Goal: Information Seeking & Learning: Find specific fact

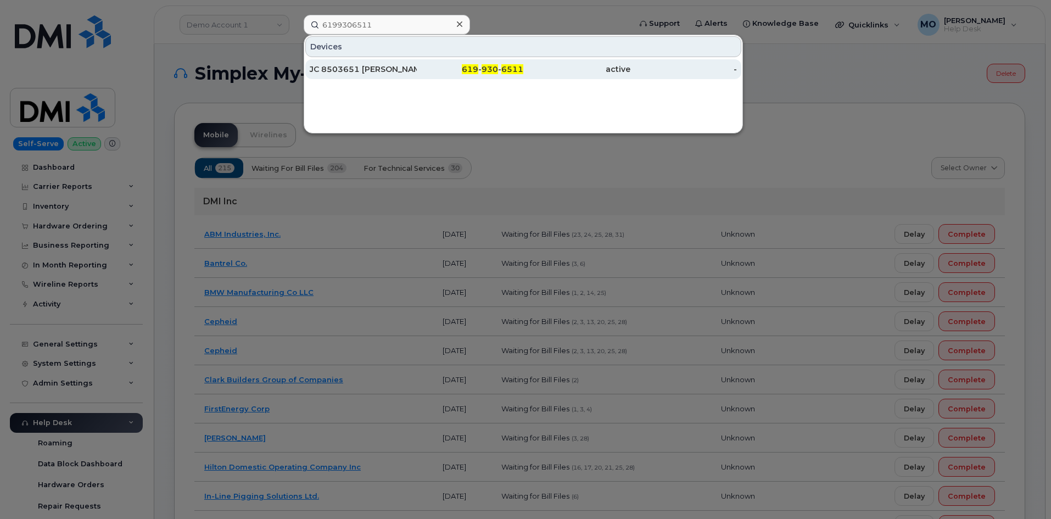
type input "6199306511"
click at [435, 71] on div "619 - 930 - 6511" at bounding box center [470, 69] width 107 height 11
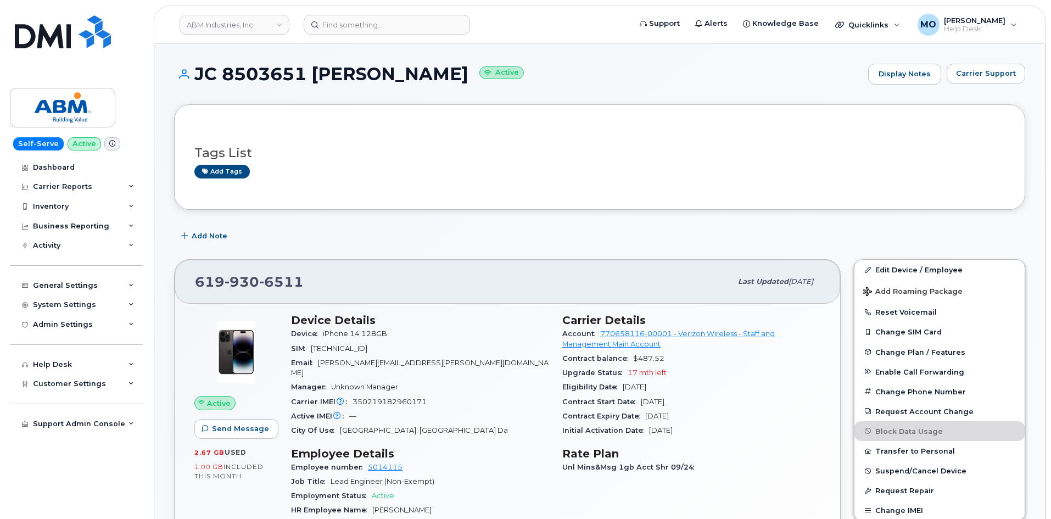
click at [223, 80] on h1 "JC 8503651 [PERSON_NAME] Active" at bounding box center [518, 73] width 688 height 19
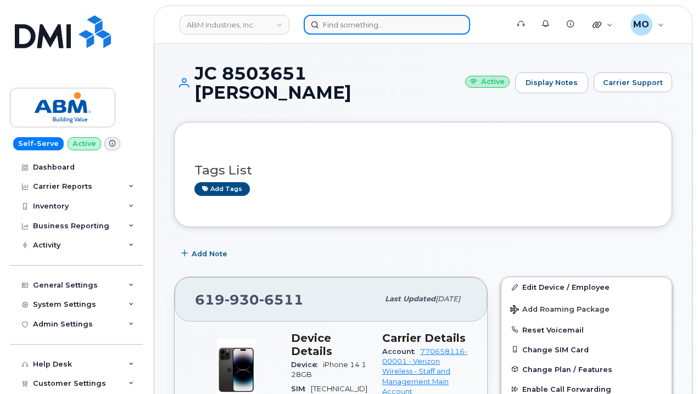
click at [338, 25] on input at bounding box center [387, 25] width 166 height 20
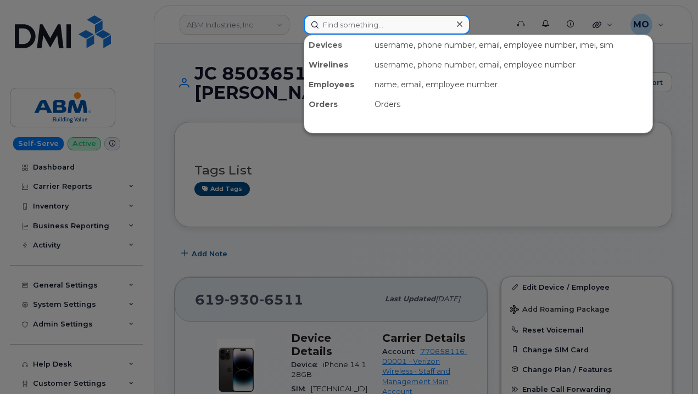
click at [365, 24] on input at bounding box center [387, 25] width 166 height 20
paste input "4842683903"
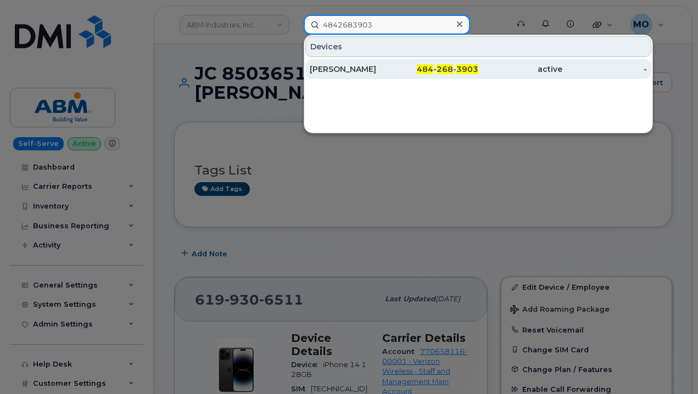
type input "4842683903"
click at [403, 71] on div "484 - 268 - 3903" at bounding box center [436, 69] width 84 height 11
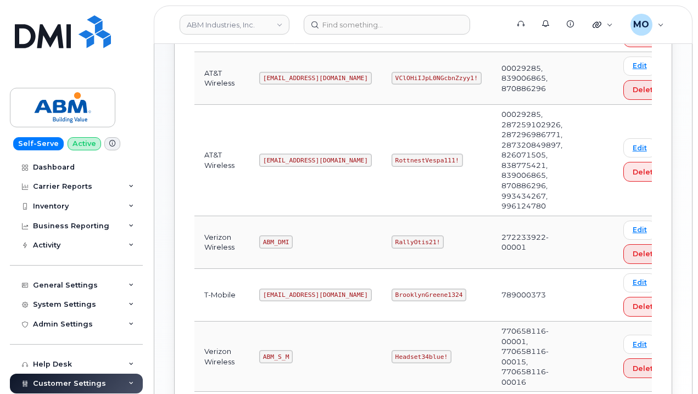
scroll to position [281, 0]
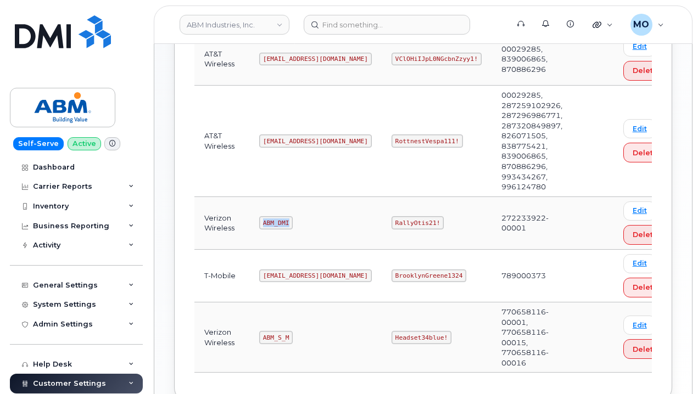
drag, startPoint x: 260, startPoint y: 226, endPoint x: 310, endPoint y: 235, distance: 50.8
click at [310, 235] on td "ABM_DMI" at bounding box center [315, 223] width 132 height 53
copy code "ABM_DMI"
drag, startPoint x: 356, startPoint y: 217, endPoint x: 406, endPoint y: 223, distance: 50.4
click at [406, 223] on td "RallyOtis21!" at bounding box center [437, 223] width 110 height 53
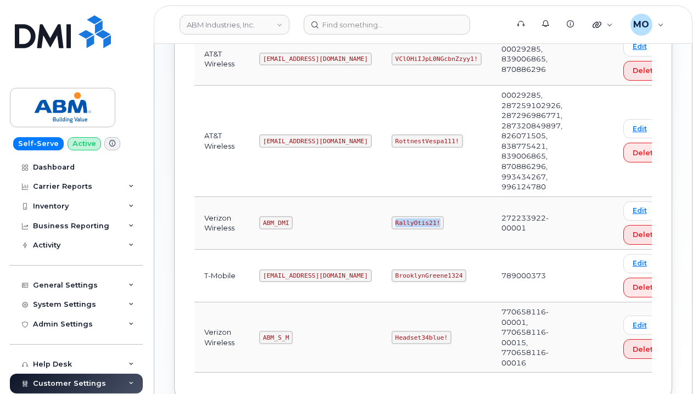
copy code "RallyOtis21!"
drag, startPoint x: 290, startPoint y: 327, endPoint x: 252, endPoint y: 328, distance: 38.4
click at [253, 328] on td "ABM_S_M" at bounding box center [315, 338] width 132 height 70
copy code "ABM_S_M"
drag, startPoint x: 337, startPoint y: 335, endPoint x: 419, endPoint y: 330, distance: 82.0
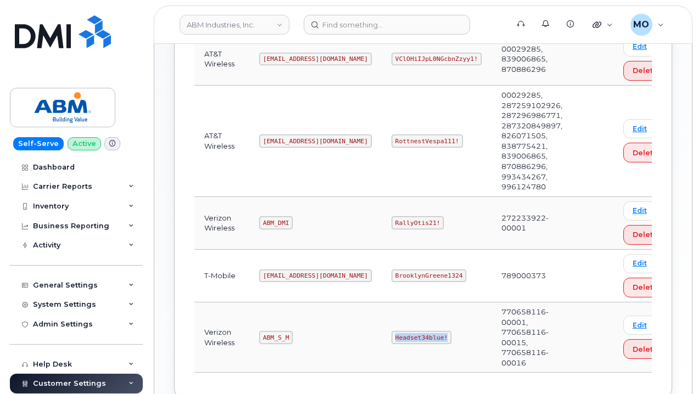
click at [419, 330] on tr "Verizon Wireless ABM_S_M Headset34blue! 770658116-00001, 770658116-00015, 77065…" at bounding box center [435, 338] width 483 height 70
copy tr "Headset34blue!"
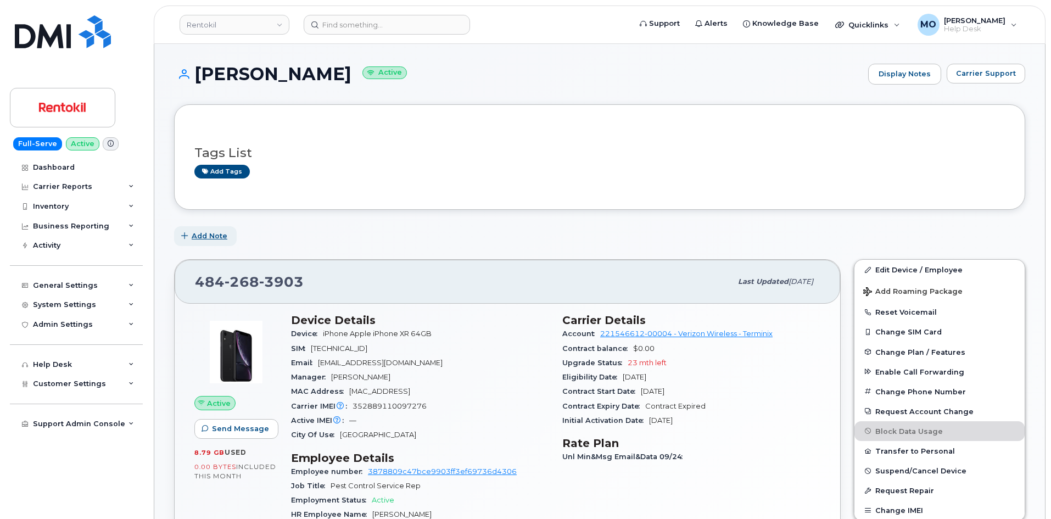
click at [229, 231] on button "Add Note" at bounding box center [205, 236] width 63 height 20
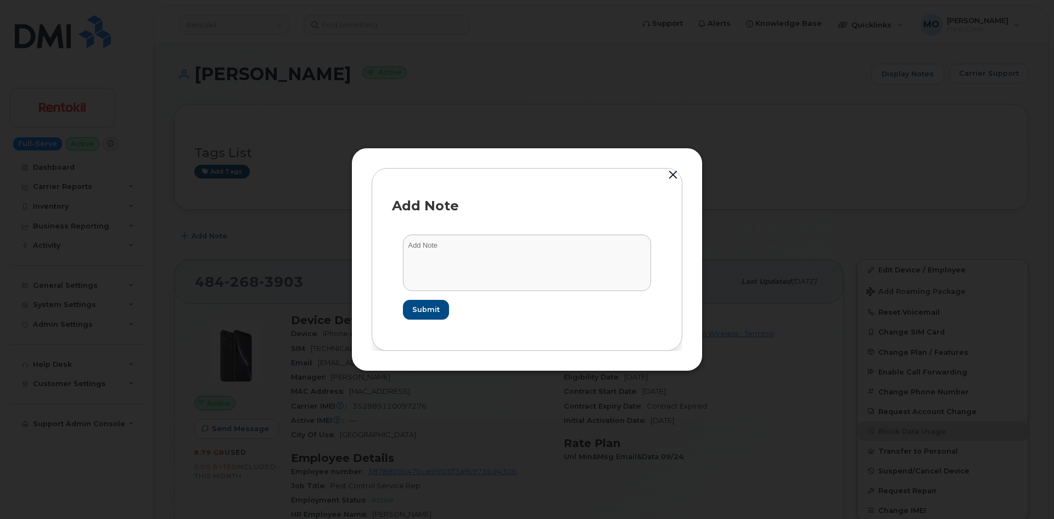
click at [674, 173] on button "button" at bounding box center [673, 174] width 16 height 15
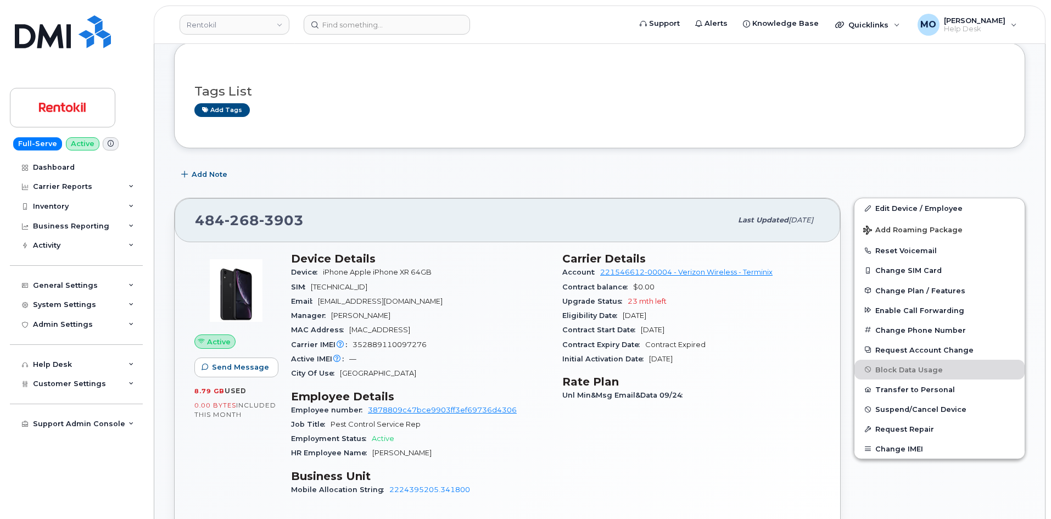
scroll to position [165, 0]
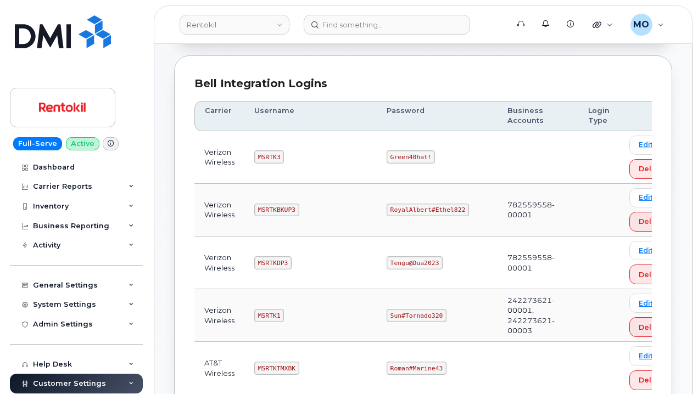
scroll to position [220, 0]
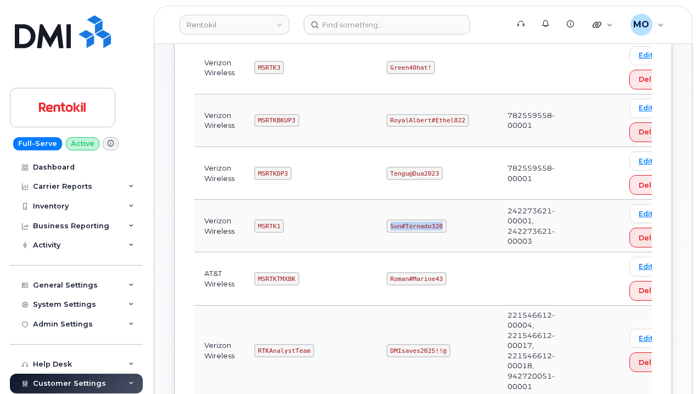
drag, startPoint x: 423, startPoint y: 237, endPoint x: 466, endPoint y: 227, distance: 43.4
click at [465, 228] on tr "Verizon Wireless MSRTK1 Sun#Tornado320 242273621-00001, 242273621-00003 Edit De…" at bounding box center [438, 226] width 489 height 53
copy tr "Sun#Tornado320"
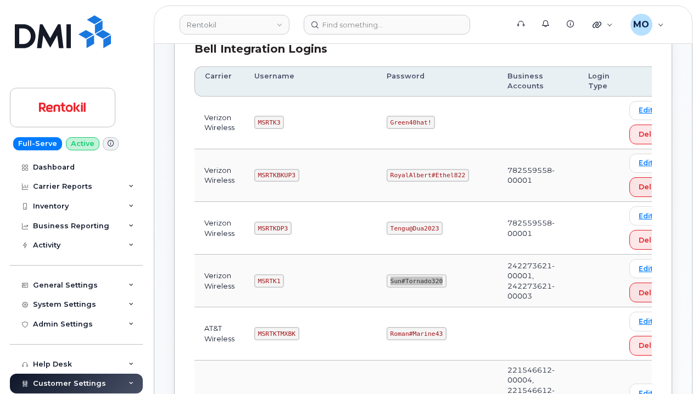
scroll to position [110, 0]
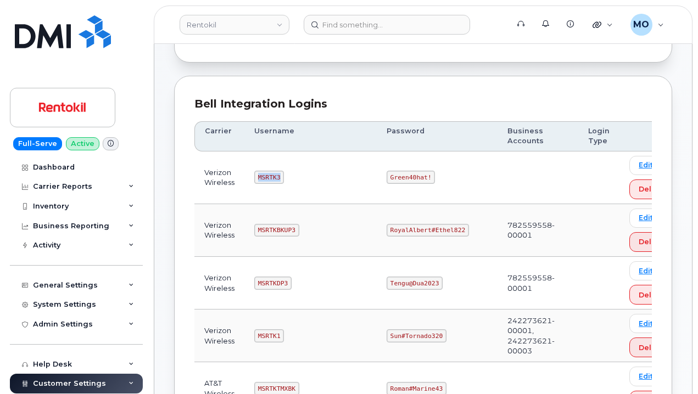
drag, startPoint x: 256, startPoint y: 176, endPoint x: 296, endPoint y: 183, distance: 41.3
click at [296, 183] on td "MSRTK3" at bounding box center [310, 178] width 132 height 53
copy code "MSRTK3"
click at [293, 179] on td "MSRTK3" at bounding box center [310, 178] width 132 height 53
drag, startPoint x: 373, startPoint y: 178, endPoint x: 452, endPoint y: 166, distance: 79.9
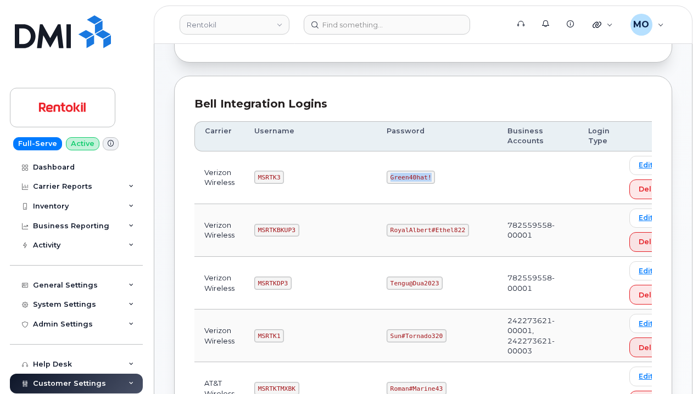
click at [451, 166] on tr "Verizon Wireless MSRTK3 Green40hat! Edit Delete" at bounding box center [438, 178] width 489 height 53
copy tr "Green40hat!"
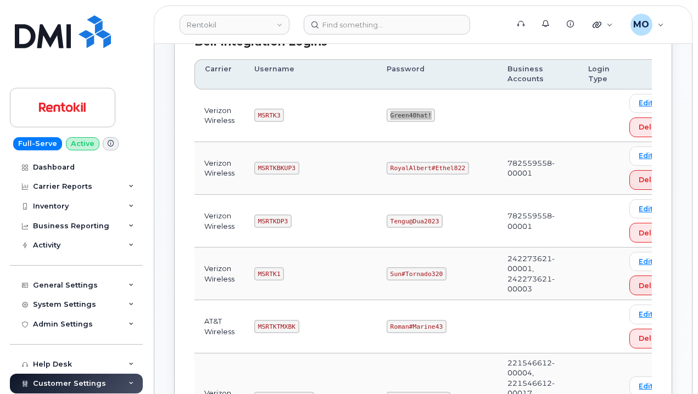
scroll to position [55, 0]
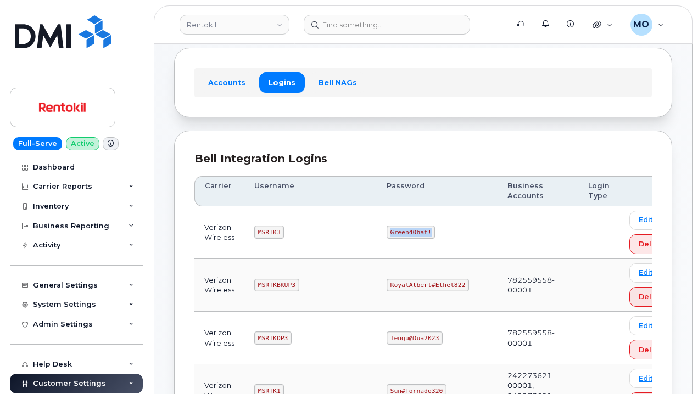
copy tr "Green40hat!"
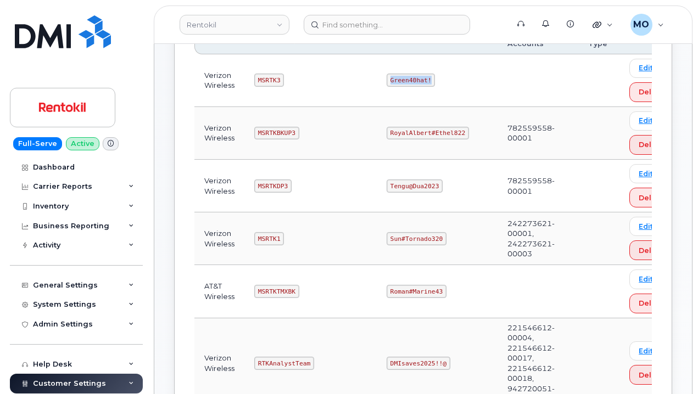
scroll to position [220, 0]
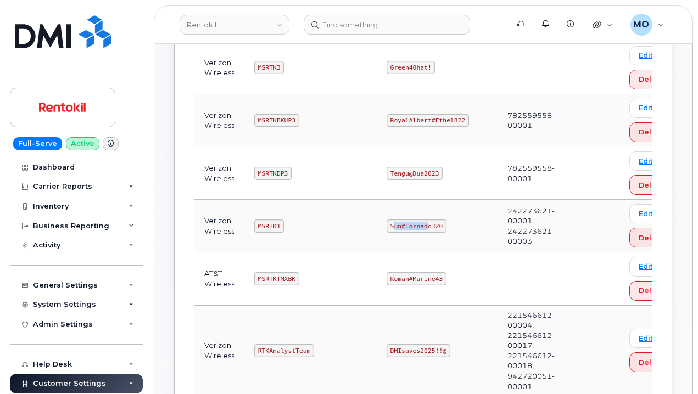
drag, startPoint x: 390, startPoint y: 224, endPoint x: 423, endPoint y: 228, distance: 33.7
click at [423, 228] on code "Sun#Tornado320" at bounding box center [417, 226] width 60 height 13
drag, startPoint x: 440, startPoint y: 225, endPoint x: 376, endPoint y: 233, distance: 64.7
click at [377, 233] on td "Sun#Tornado320" at bounding box center [437, 226] width 121 height 53
copy code "Sun#Tornado320"
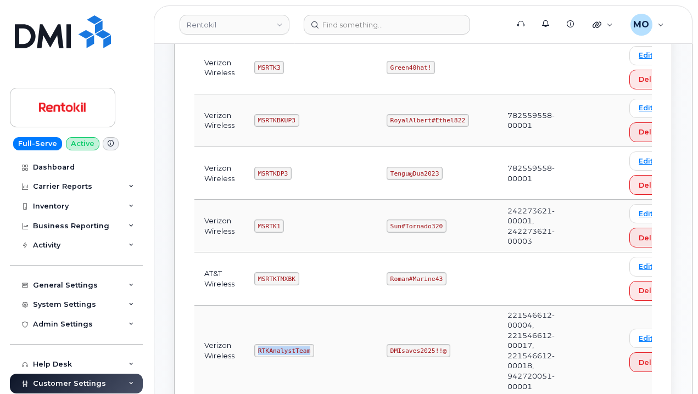
drag, startPoint x: 313, startPoint y: 357, endPoint x: 248, endPoint y: 340, distance: 66.8
click at [248, 342] on td "RTKAnalystTeam" at bounding box center [310, 351] width 132 height 91
copy code "RTKAnalystTeam"
drag, startPoint x: 376, startPoint y: 357, endPoint x: 478, endPoint y: 269, distance: 134.7
click at [464, 346] on td "DMIsaves2025!!@" at bounding box center [437, 351] width 121 height 91
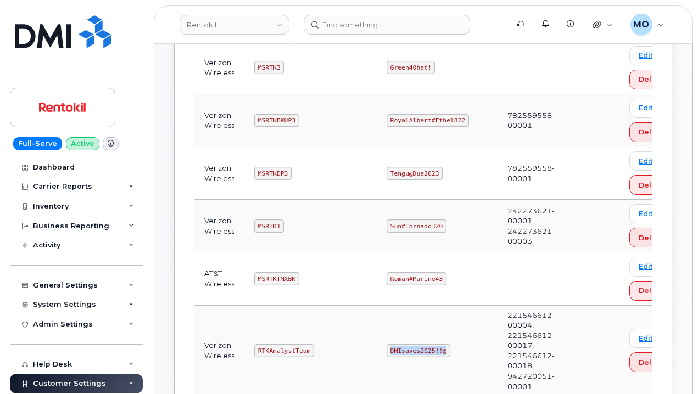
copy code "DMIsaves2025!!@"
